Goal: Task Accomplishment & Management: Complete application form

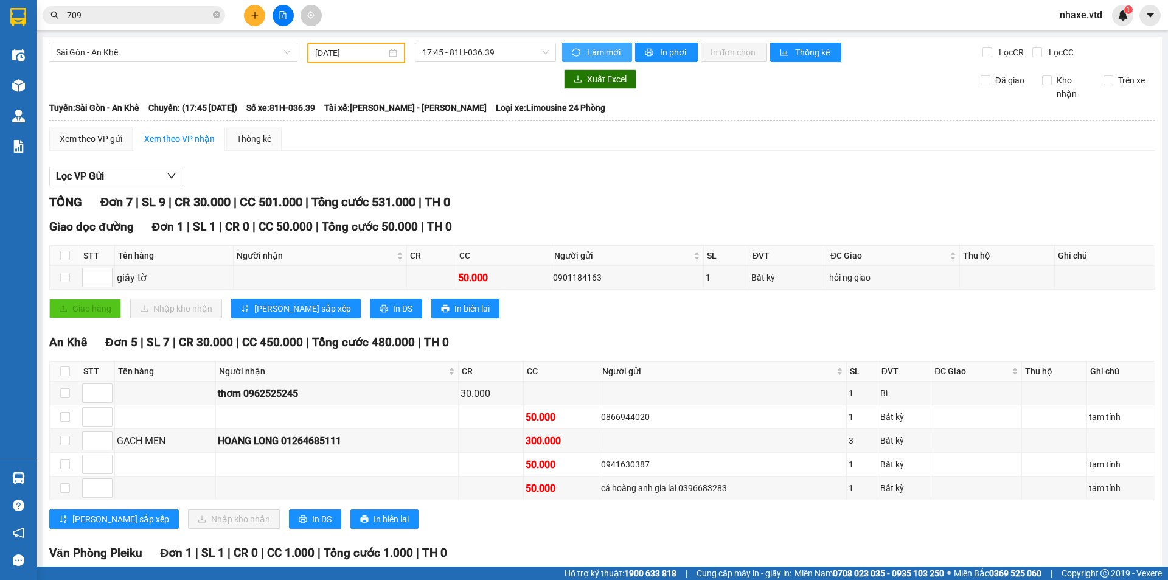
click at [562, 43] on button "Làm mới" at bounding box center [597, 52] width 70 height 19
click at [598, 195] on div "TỔNG Đơn 7 | SL 9 | CR 30.000 | CC 501.000 | Tổng cước 531.000 | TH 0" at bounding box center [602, 202] width 1106 height 19
click at [1090, 19] on span "nhaxe.vtd" at bounding box center [1081, 14] width 62 height 15
click at [1079, 36] on span "Đăng xuất" at bounding box center [1094, 37] width 51 height 13
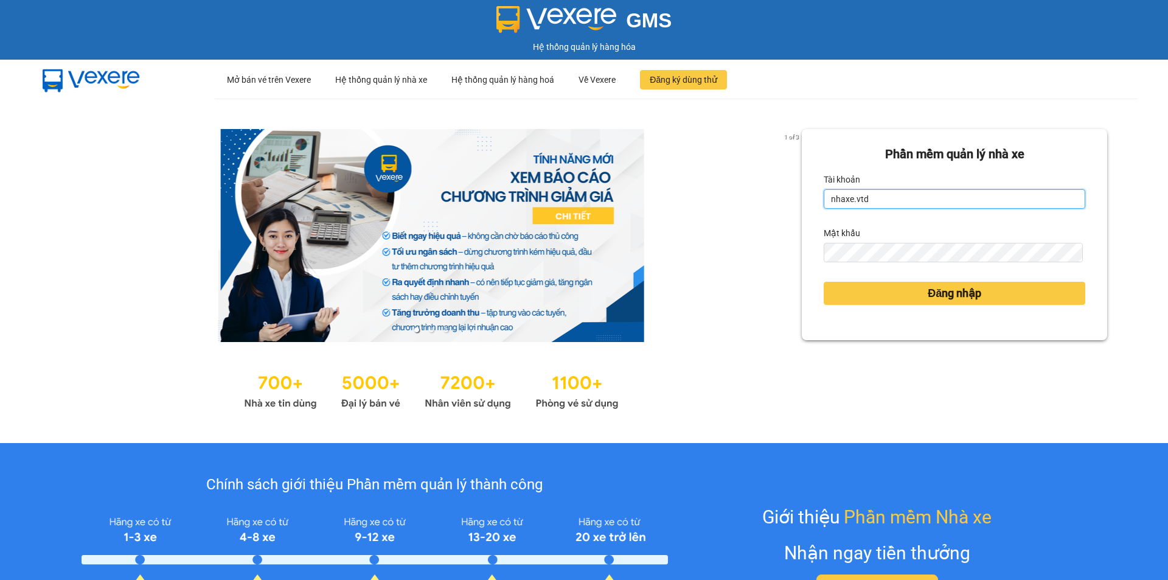
drag, startPoint x: 884, startPoint y: 201, endPoint x: 821, endPoint y: 187, distance: 64.7
click at [824, 187] on div "[PERSON_NAME] nhaxe.vtd" at bounding box center [955, 189] width 262 height 39
type input "thanhvan.vtd"
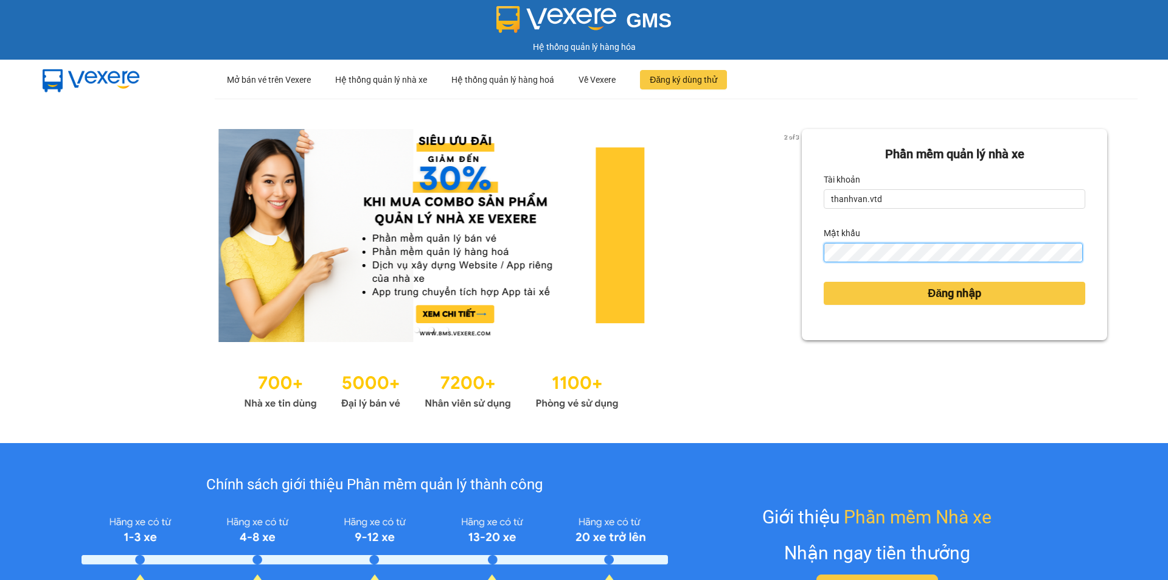
click at [802, 239] on div "Phần mềm quản lý nhà xe Tài khoản thanhvan.vtd Mật khẩu Đăng nhập" at bounding box center [954, 234] width 305 height 211
click at [824, 282] on button "Đăng nhập" at bounding box center [955, 293] width 262 height 23
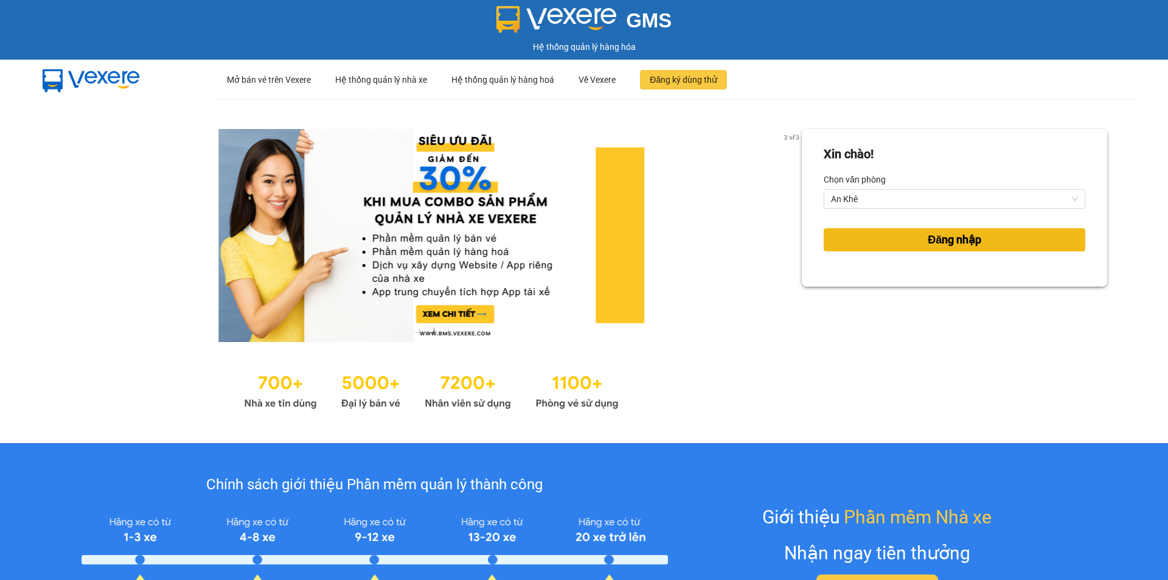
click at [872, 239] on button "Đăng nhập" at bounding box center [955, 239] width 262 height 23
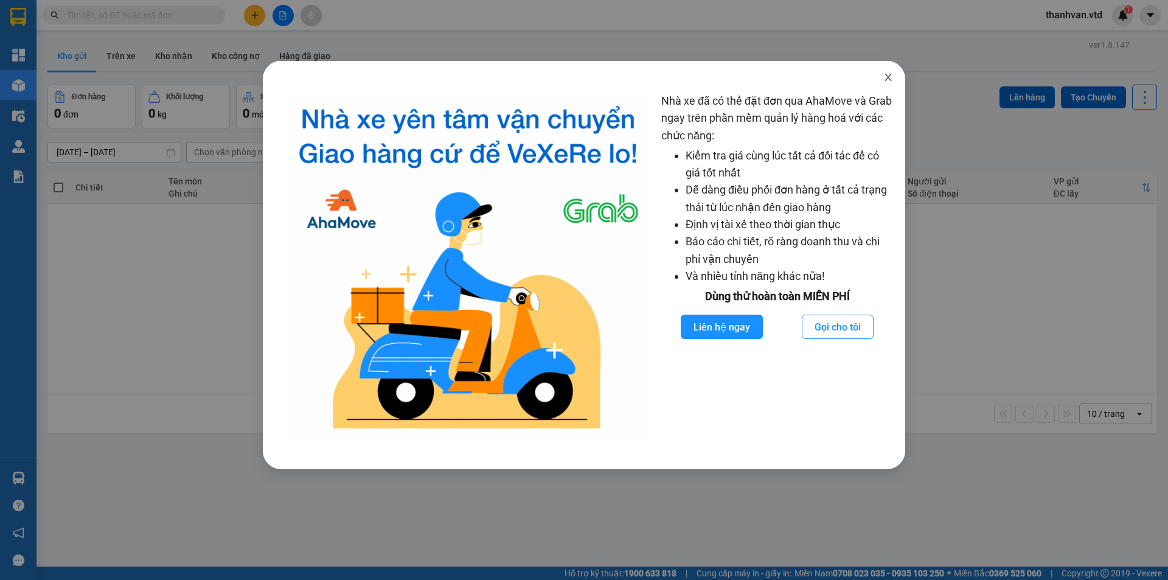
click at [884, 75] on icon "close" at bounding box center [888, 77] width 10 height 10
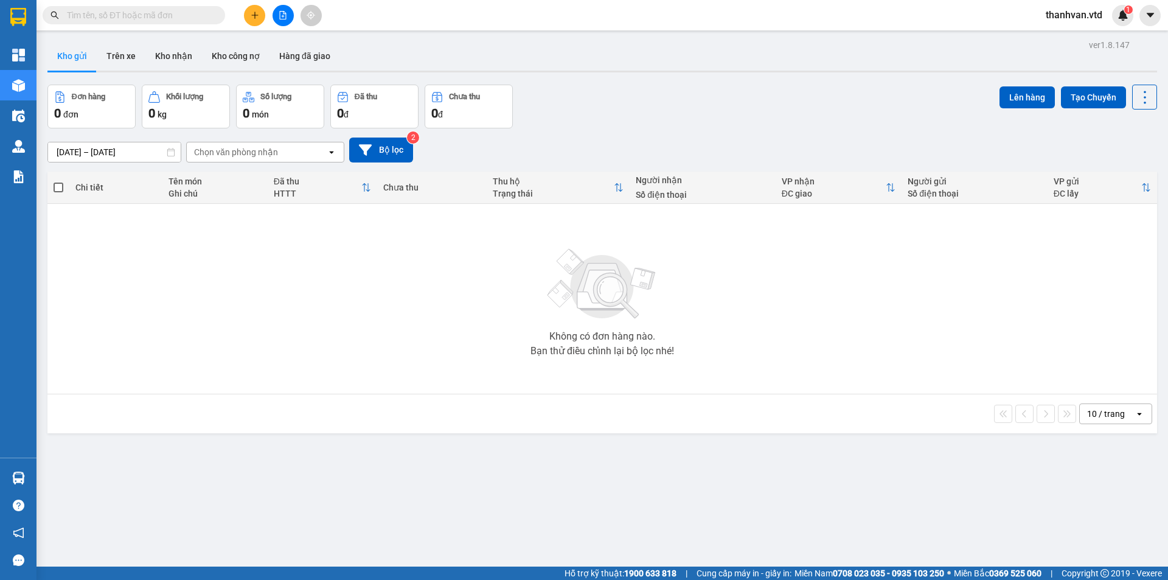
click at [176, 19] on input "text" at bounding box center [139, 15] width 144 height 13
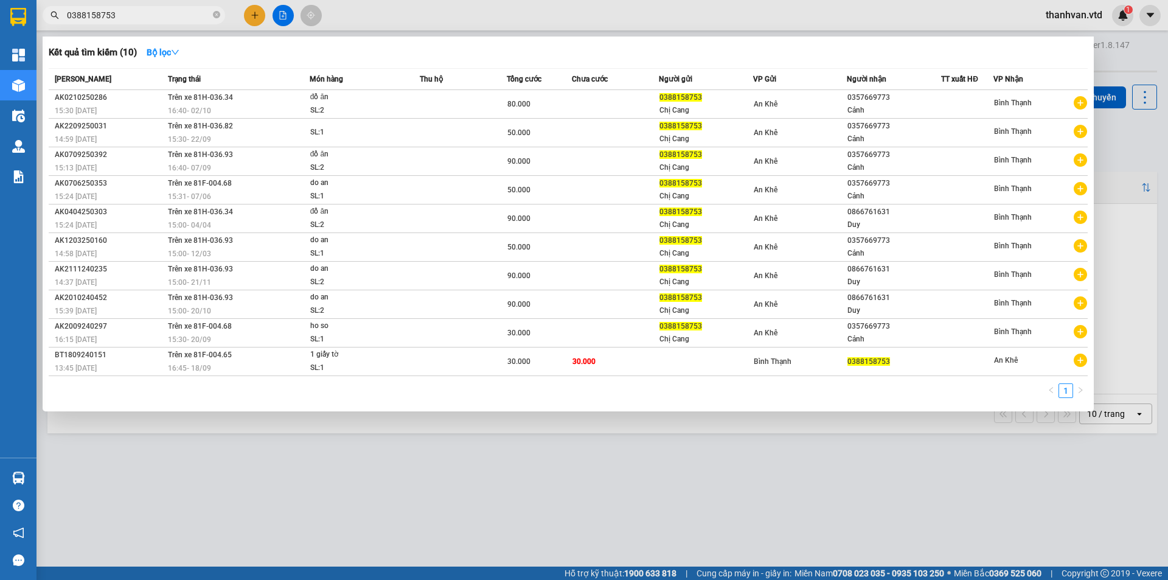
drag, startPoint x: 133, startPoint y: 19, endPoint x: 0, endPoint y: -11, distance: 136.5
click at [0, 0] on html "Kết quả tìm kiếm ( 10 ) Bộ lọc Mã ĐH Trạng thái Món hàng Thu hộ Tổng cước Chưa …" at bounding box center [584, 290] width 1168 height 580
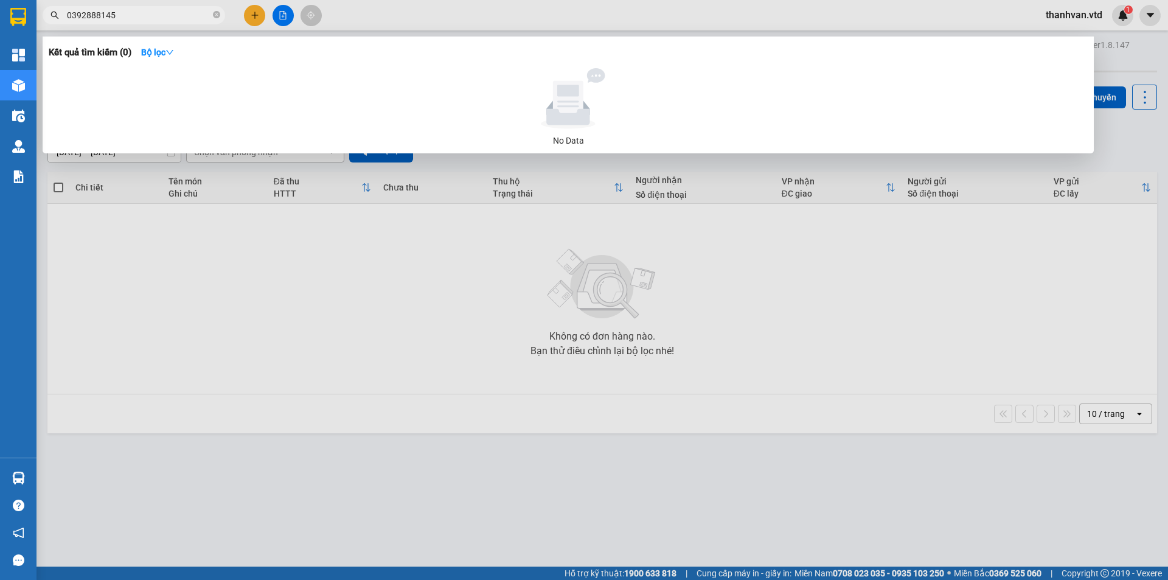
type input "0392888145"
drag, startPoint x: 159, startPoint y: 11, endPoint x: 0, endPoint y: -11, distance: 160.3
click at [0, 0] on html "Kết quả tìm kiếm ( 0 ) Bộ lọc No Data 0392888145 thanhvan.vtd 1 Tổng Quan Kho h…" at bounding box center [584, 290] width 1168 height 580
click at [1101, 145] on div at bounding box center [584, 290] width 1168 height 580
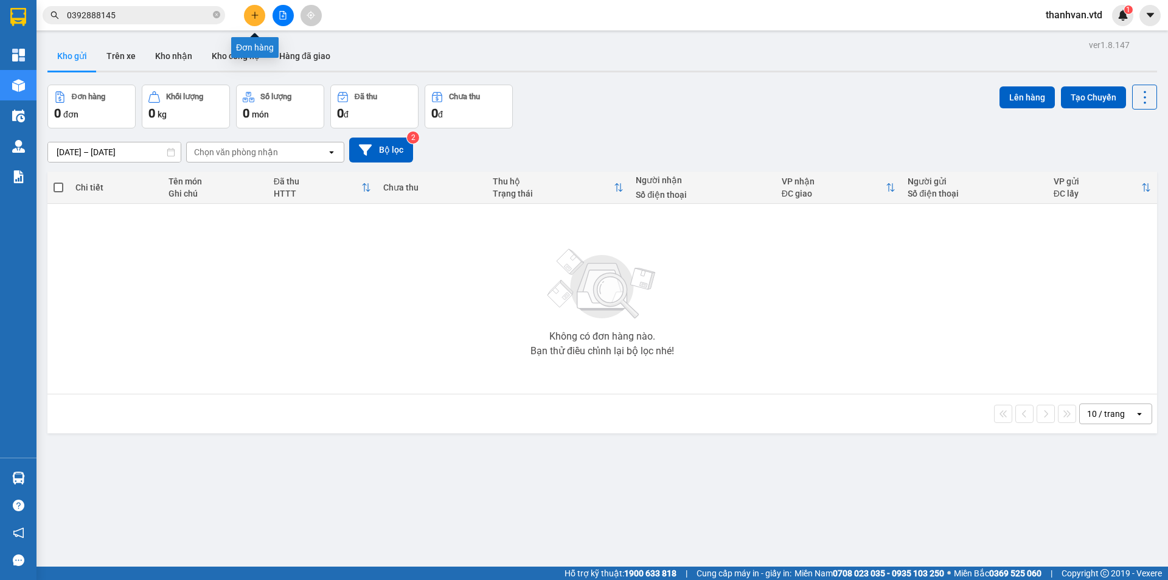
click at [261, 14] on button at bounding box center [254, 15] width 21 height 21
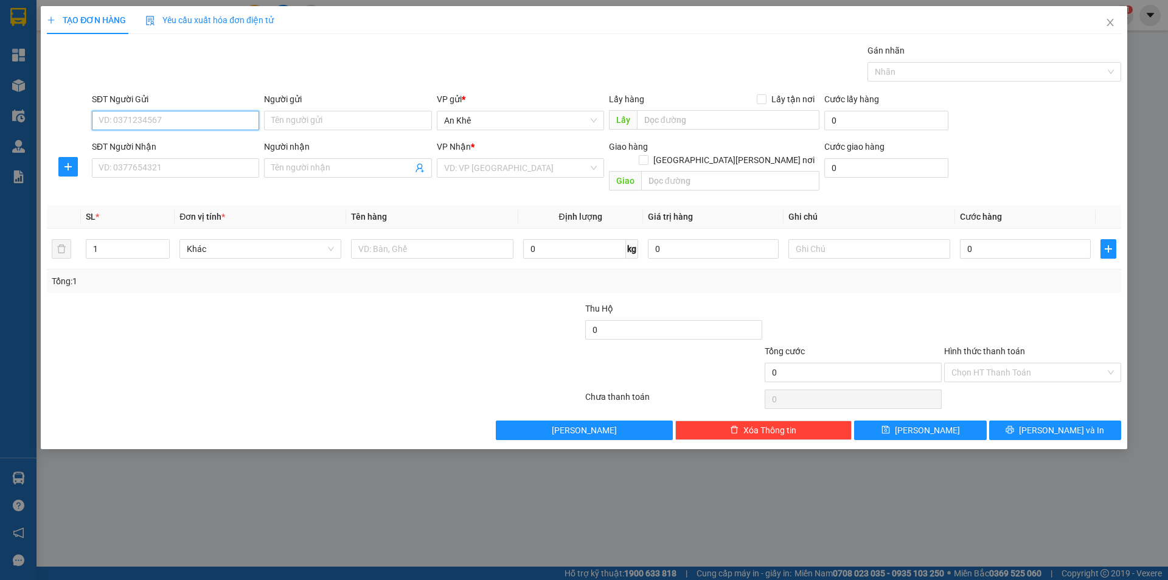
click at [224, 121] on input "SĐT Người Gửi" at bounding box center [175, 120] width 167 height 19
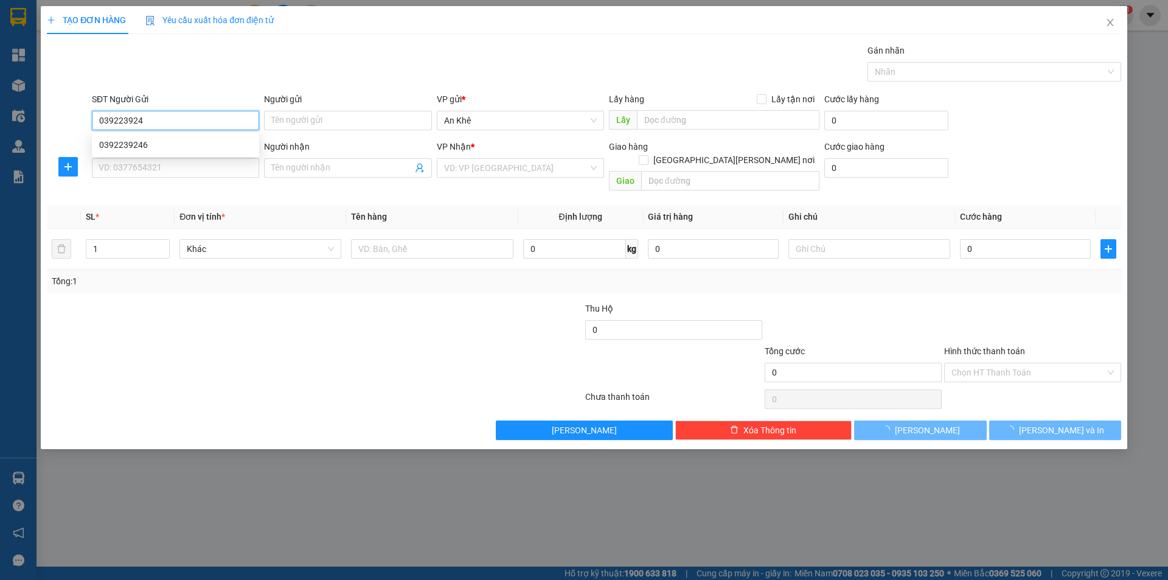
type input "0392239246"
click at [221, 147] on div "0392239246" at bounding box center [175, 144] width 153 height 13
type input "Đông Trường sơn"
type input "0392239246"
type input "cầu 2 Đồng Xoài"
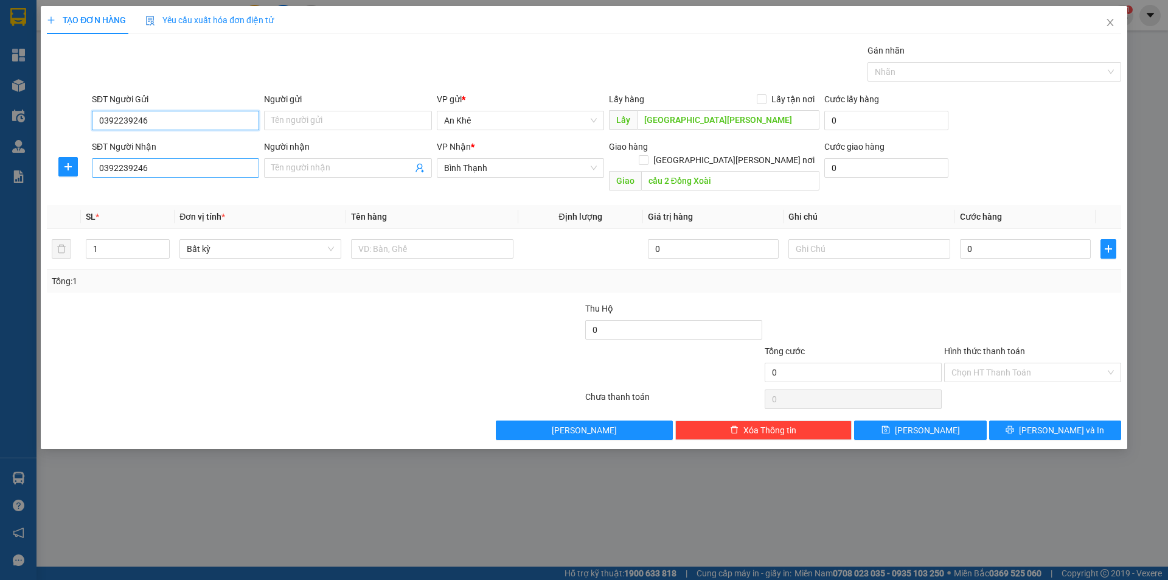
type input "0392239246"
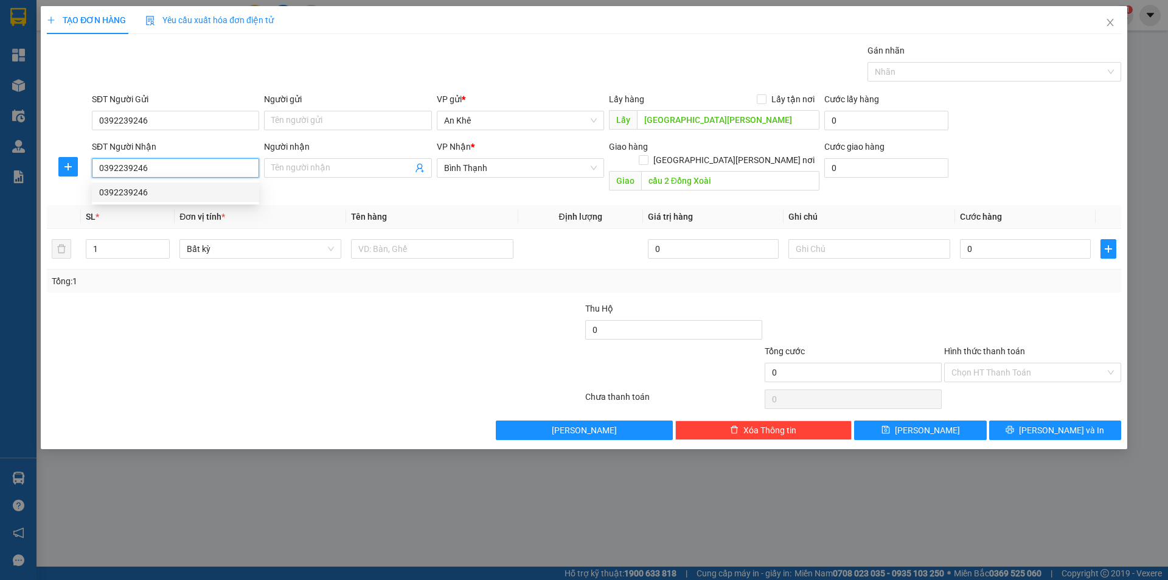
drag, startPoint x: 236, startPoint y: 170, endPoint x: 11, endPoint y: 165, distance: 225.1
click at [11, 165] on div "TẠO ĐƠN HÀNG Yêu cầu xuất hóa đơn điện tử Transit Pickup Surcharge Ids Transit …" at bounding box center [584, 290] width 1168 height 580
type input "0988515202"
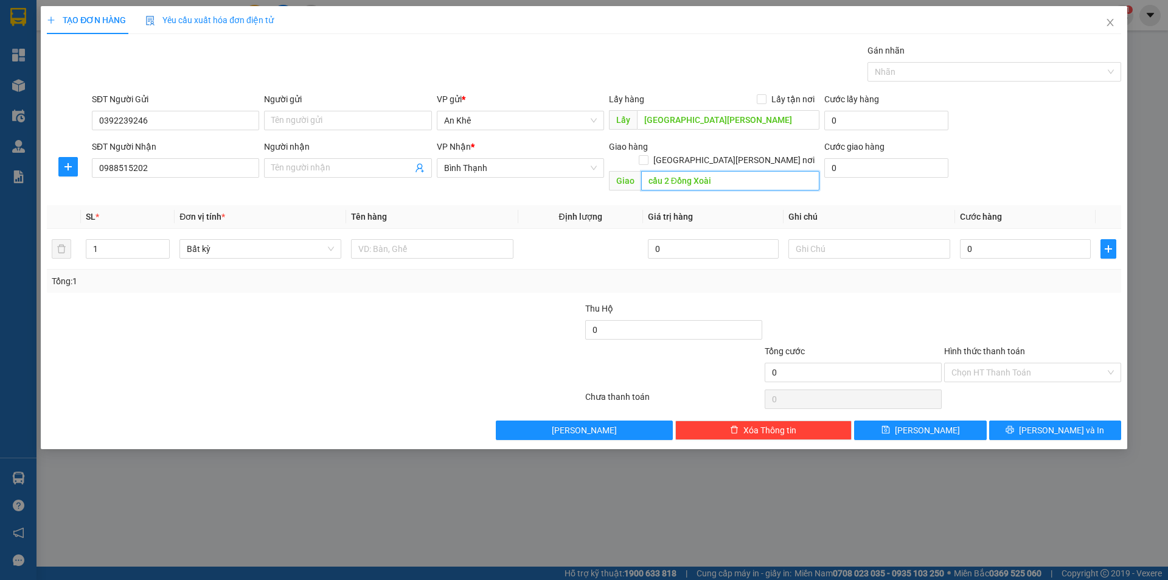
click at [710, 171] on input "cầu 2 Đồng Xoài" at bounding box center [730, 180] width 178 height 19
click at [333, 240] on span "Bất kỳ" at bounding box center [260, 249] width 147 height 18
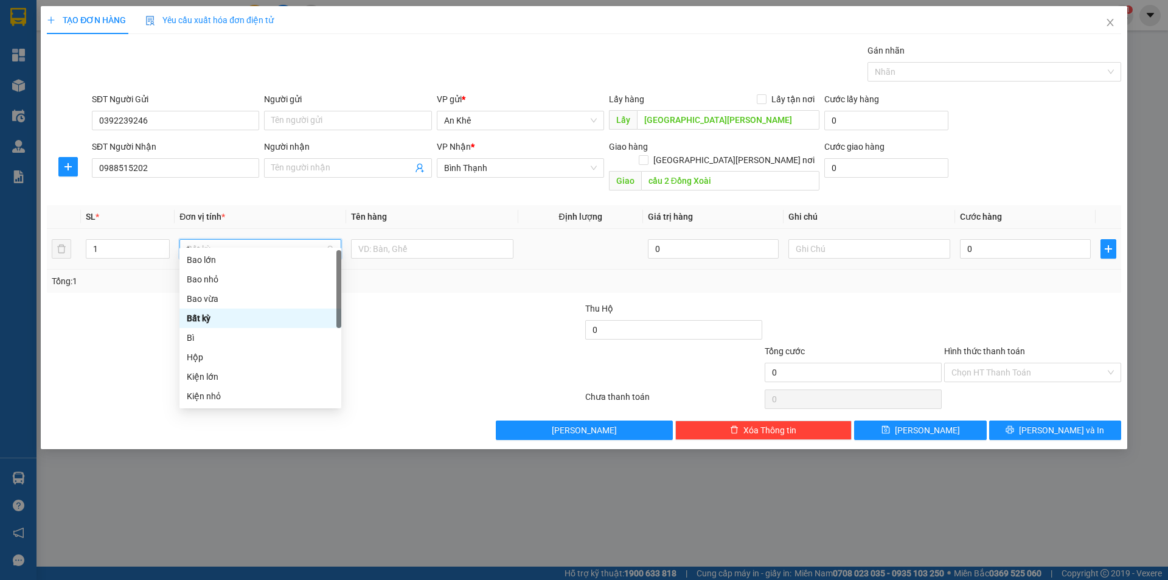
type input "th"
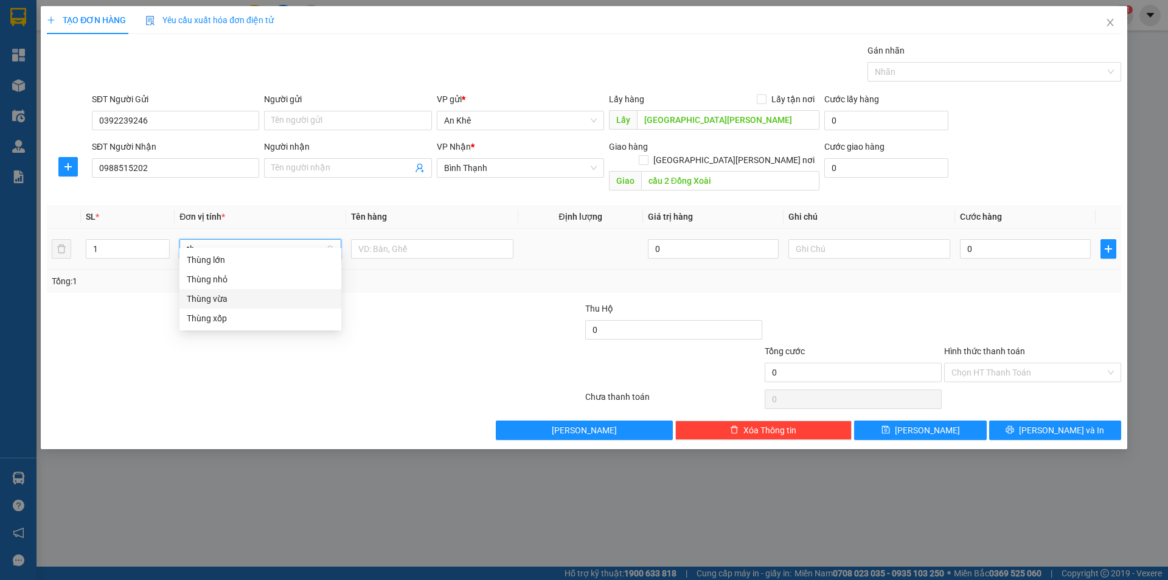
click at [201, 297] on div "Thùng vừa" at bounding box center [260, 298] width 147 height 13
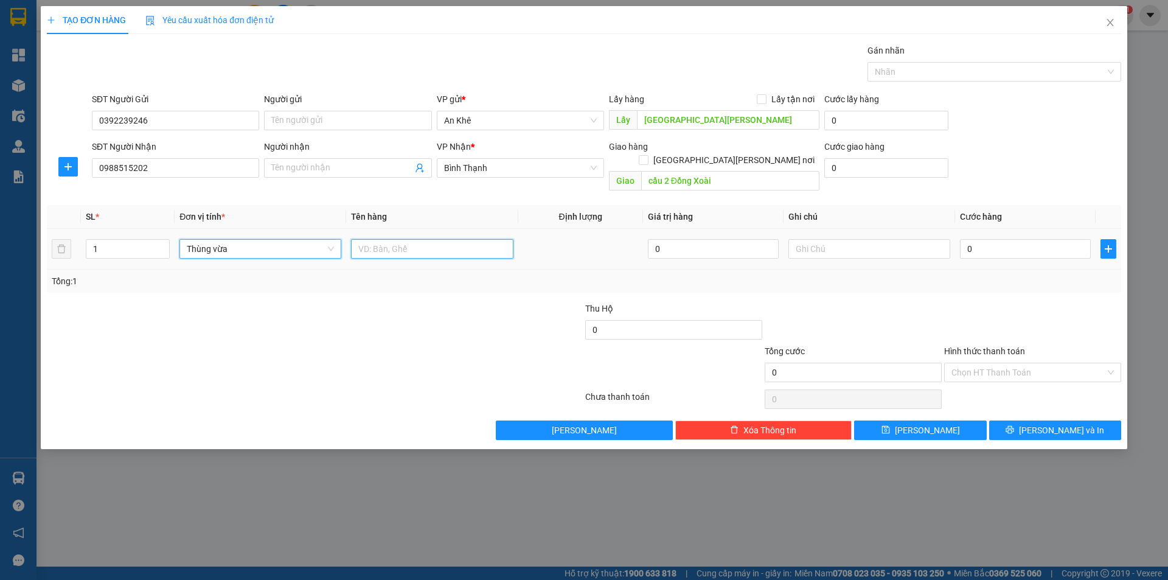
click at [369, 241] on input "text" at bounding box center [432, 248] width 162 height 19
type input "do an"
click at [1015, 243] on input "0" at bounding box center [1025, 248] width 131 height 19
type input "7"
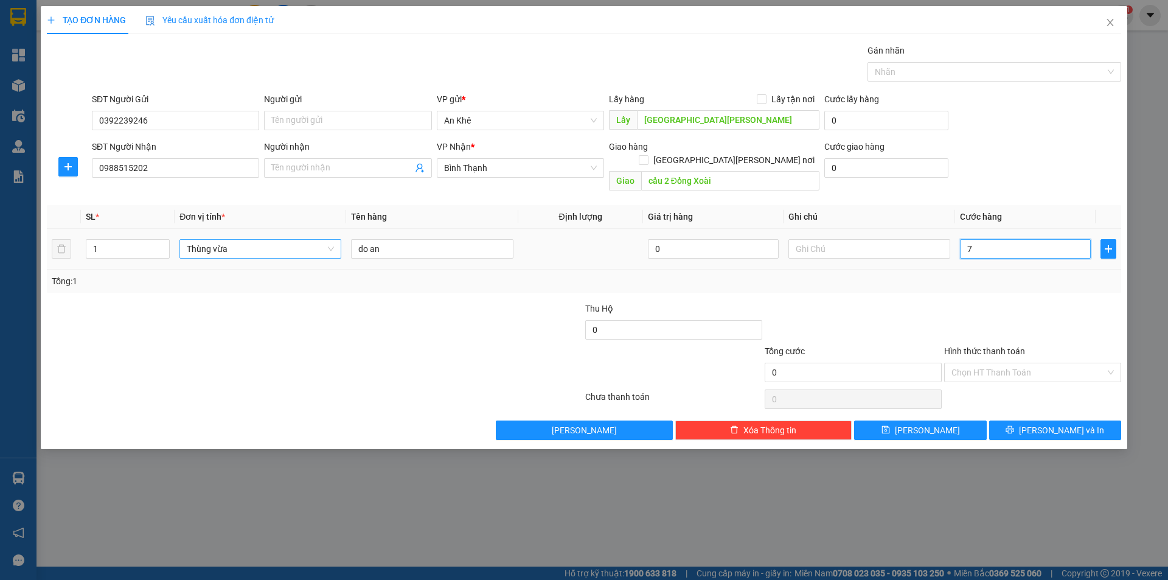
type input "7"
type input "70"
type input "700"
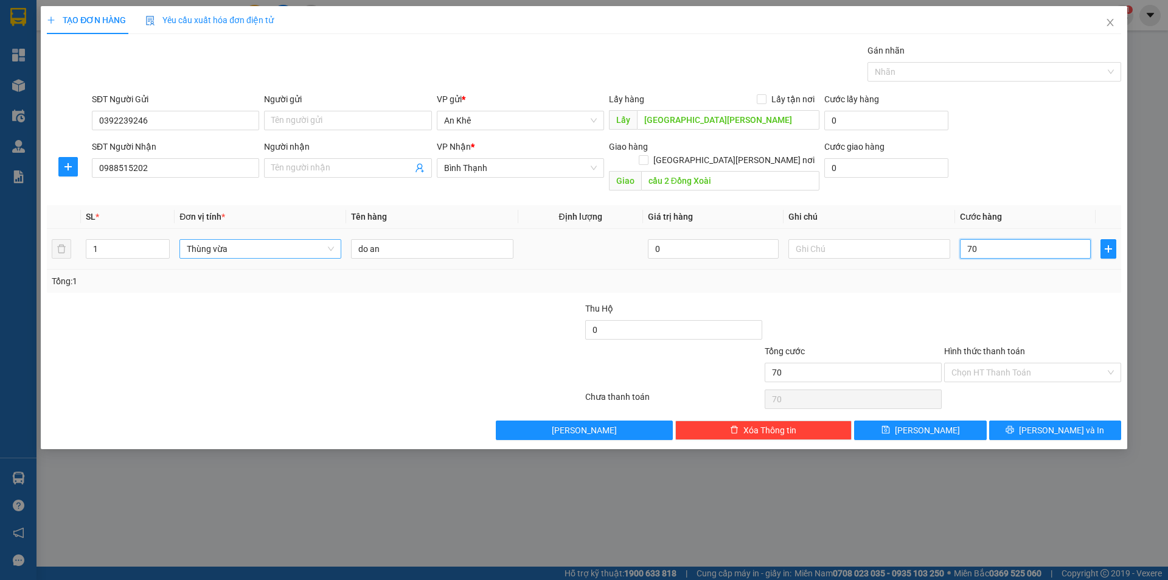
type input "700"
type input "7.000"
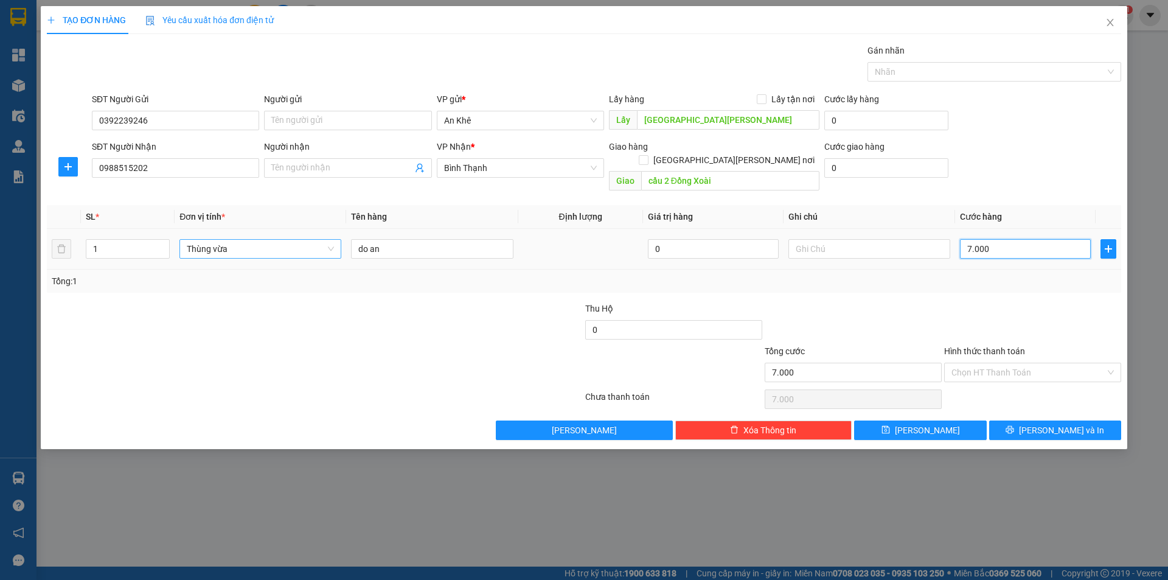
type input "70.000"
click at [903, 240] on input "text" at bounding box center [869, 248] width 162 height 19
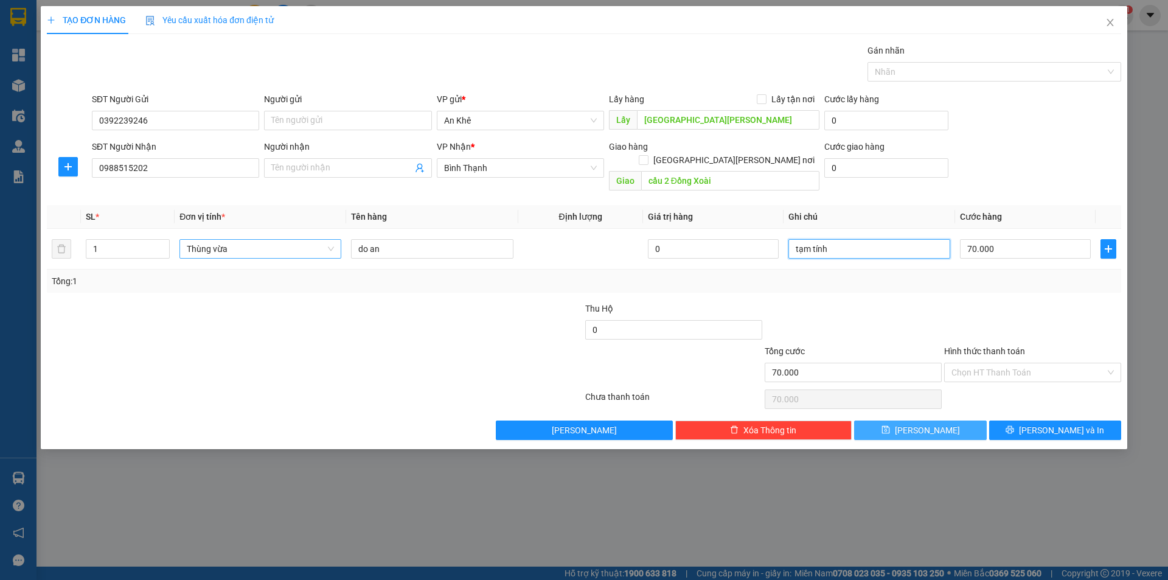
type input "tạm tính"
click at [926, 423] on span "Lưu" at bounding box center [927, 429] width 65 height 13
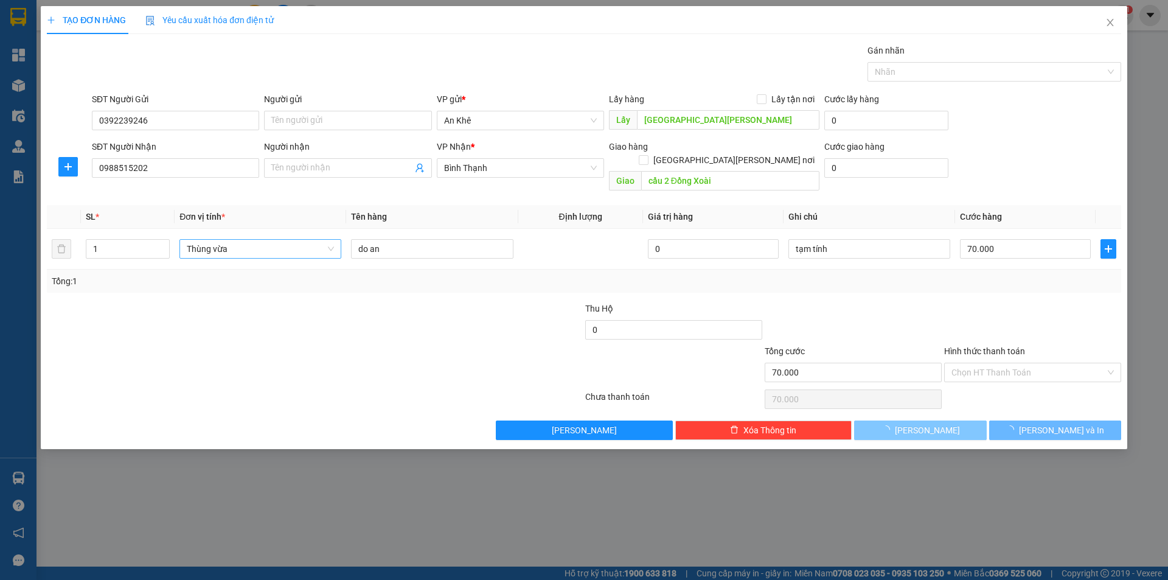
type input "0"
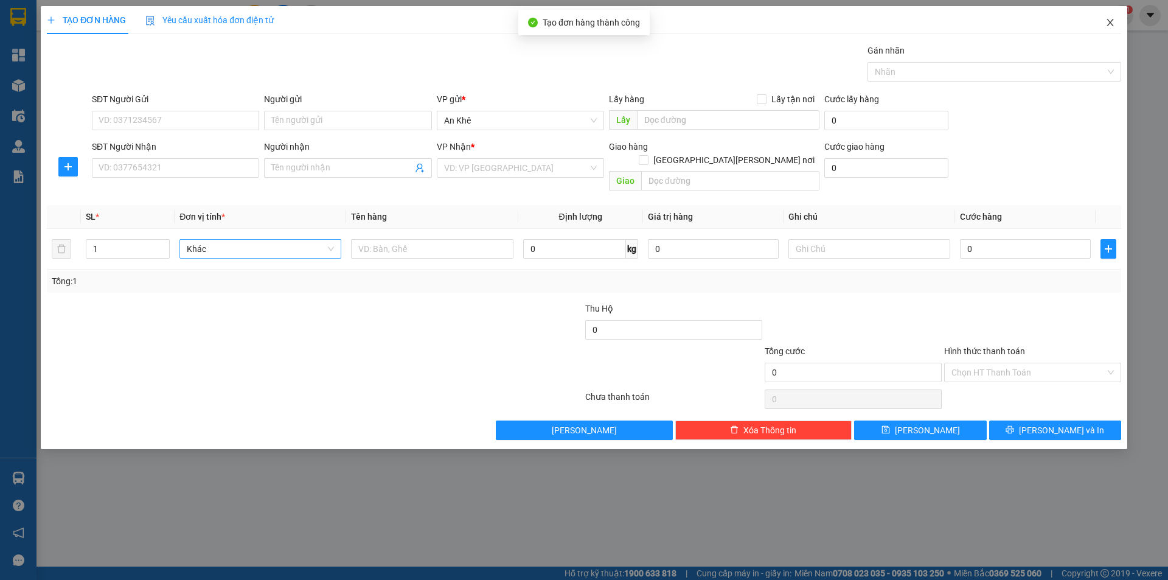
click at [1111, 21] on icon "close" at bounding box center [1110, 23] width 10 height 10
